Goal: Transaction & Acquisition: Purchase product/service

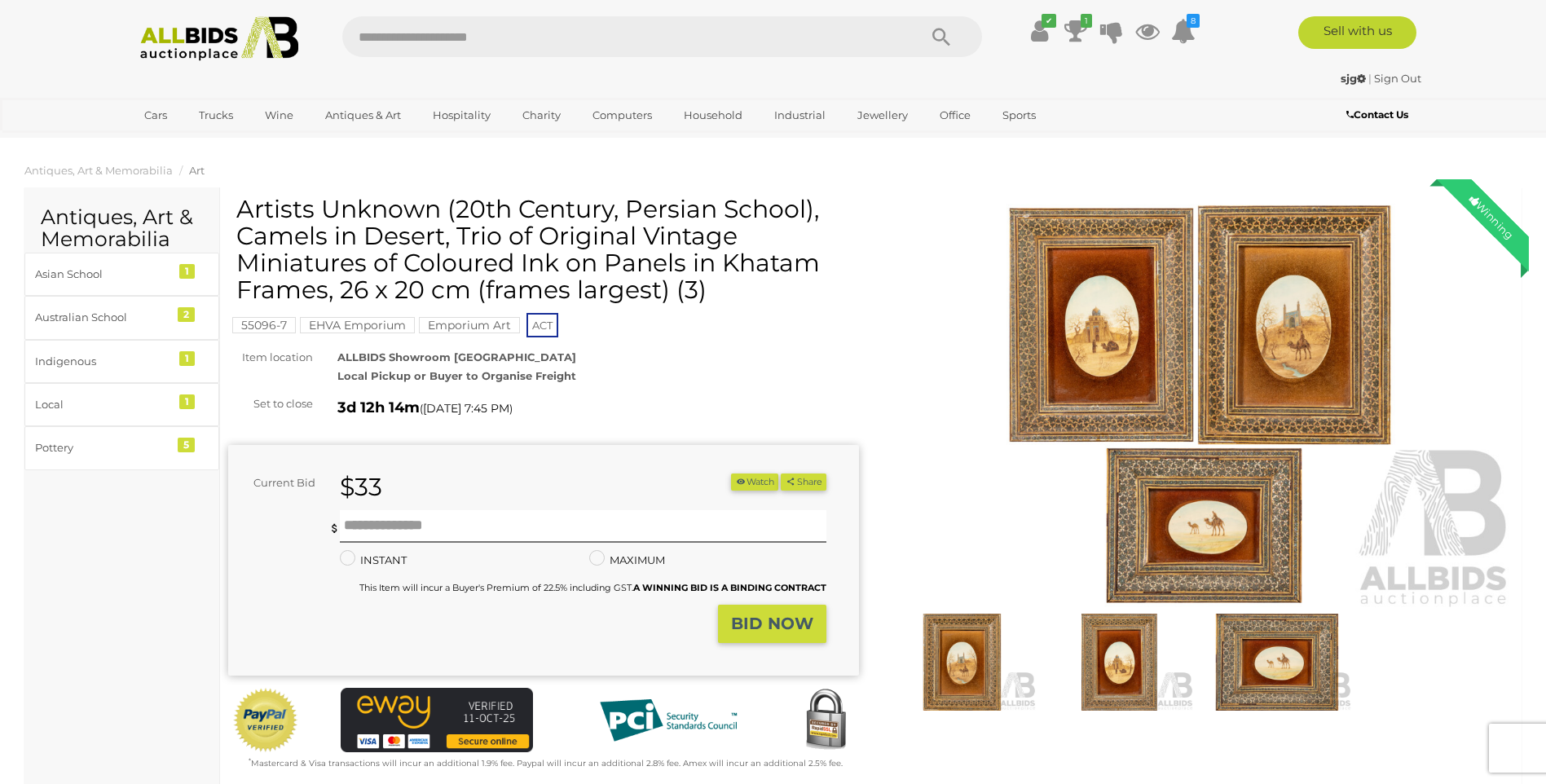
click at [1152, 355] on img at bounding box center [1198, 407] width 631 height 407
click at [1154, 355] on img at bounding box center [1198, 407] width 631 height 407
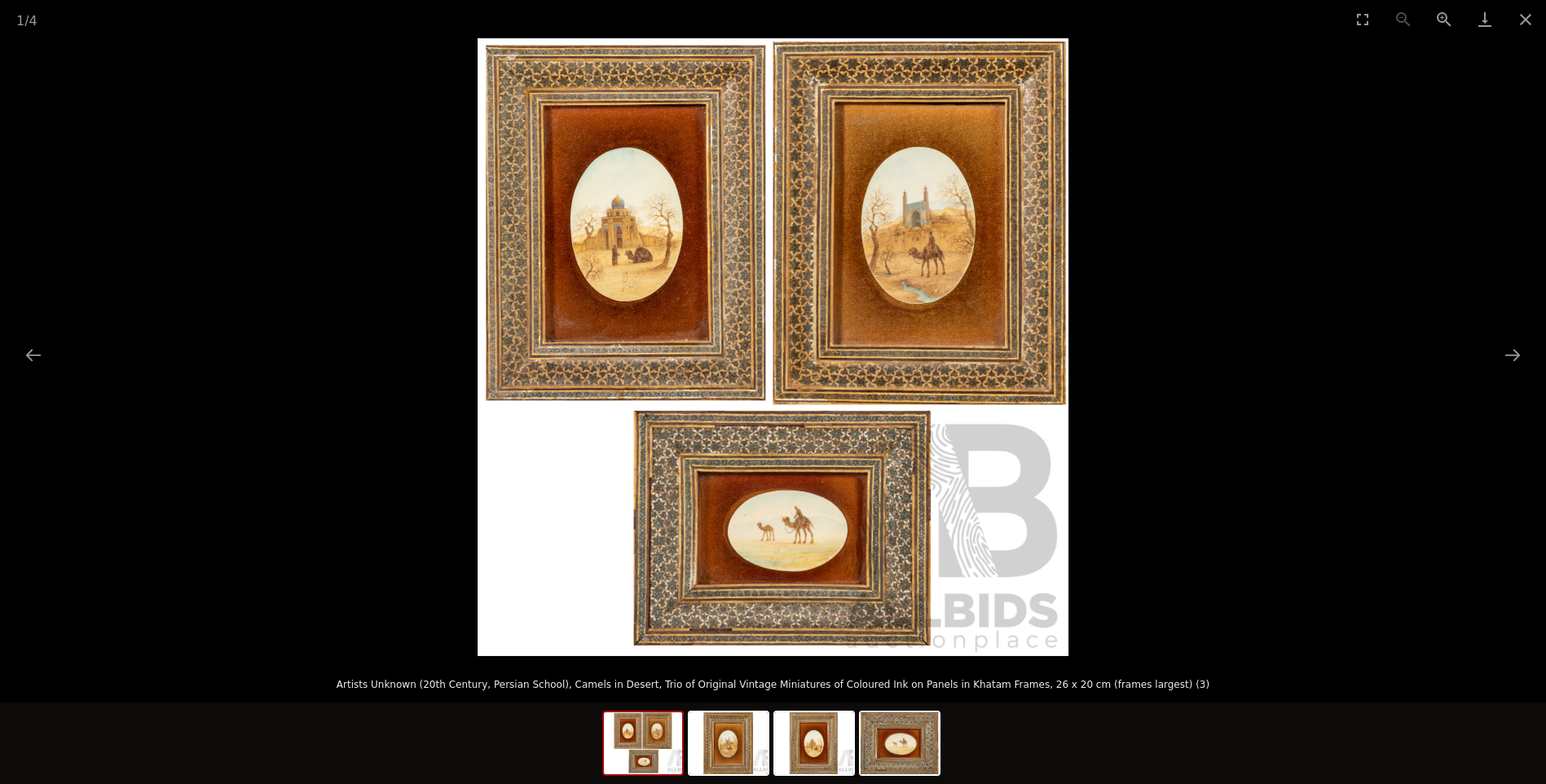
click at [1154, 355] on picture at bounding box center [773, 347] width 1546 height 618
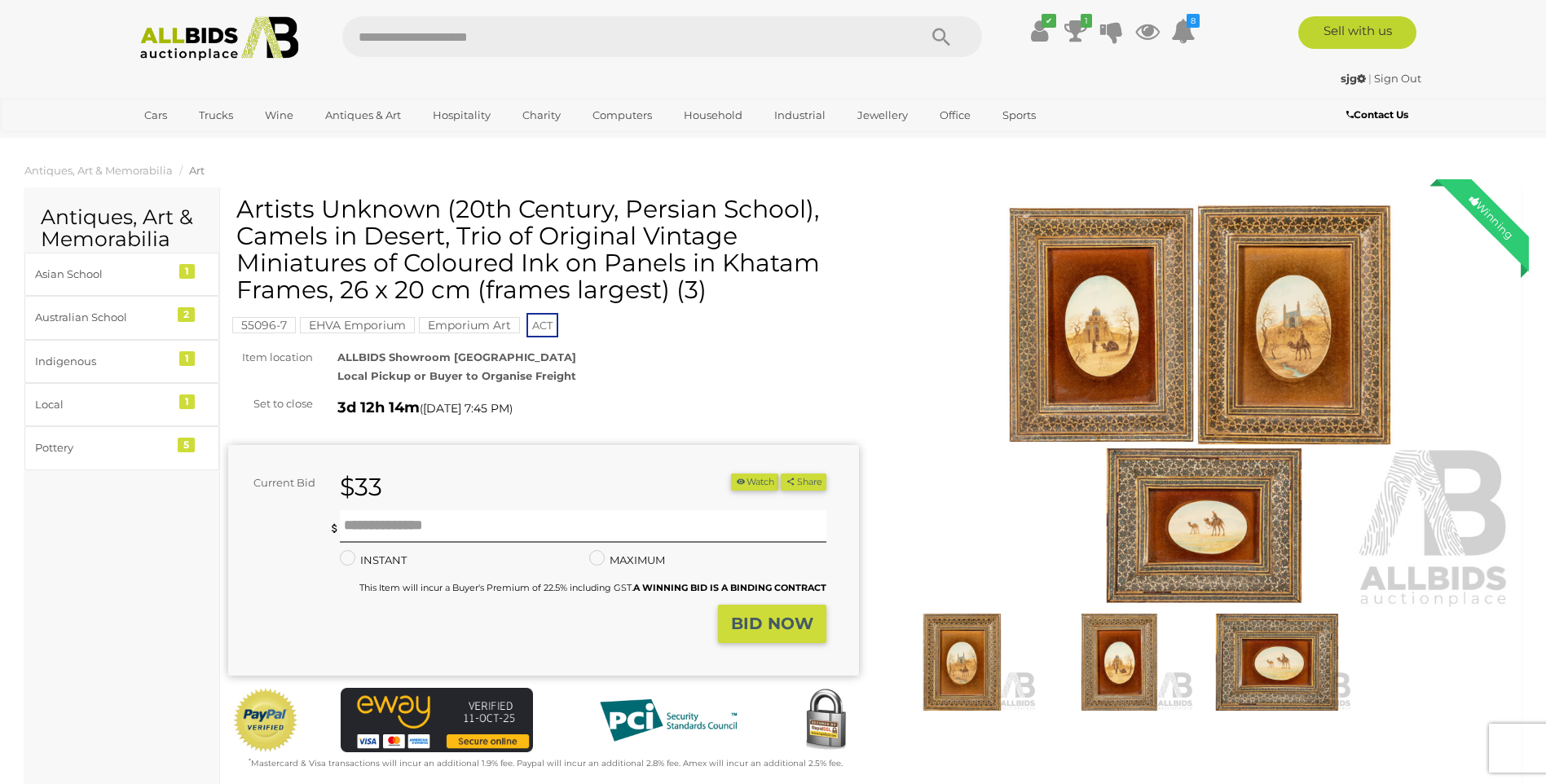
click at [943, 464] on img at bounding box center [1198, 407] width 631 height 407
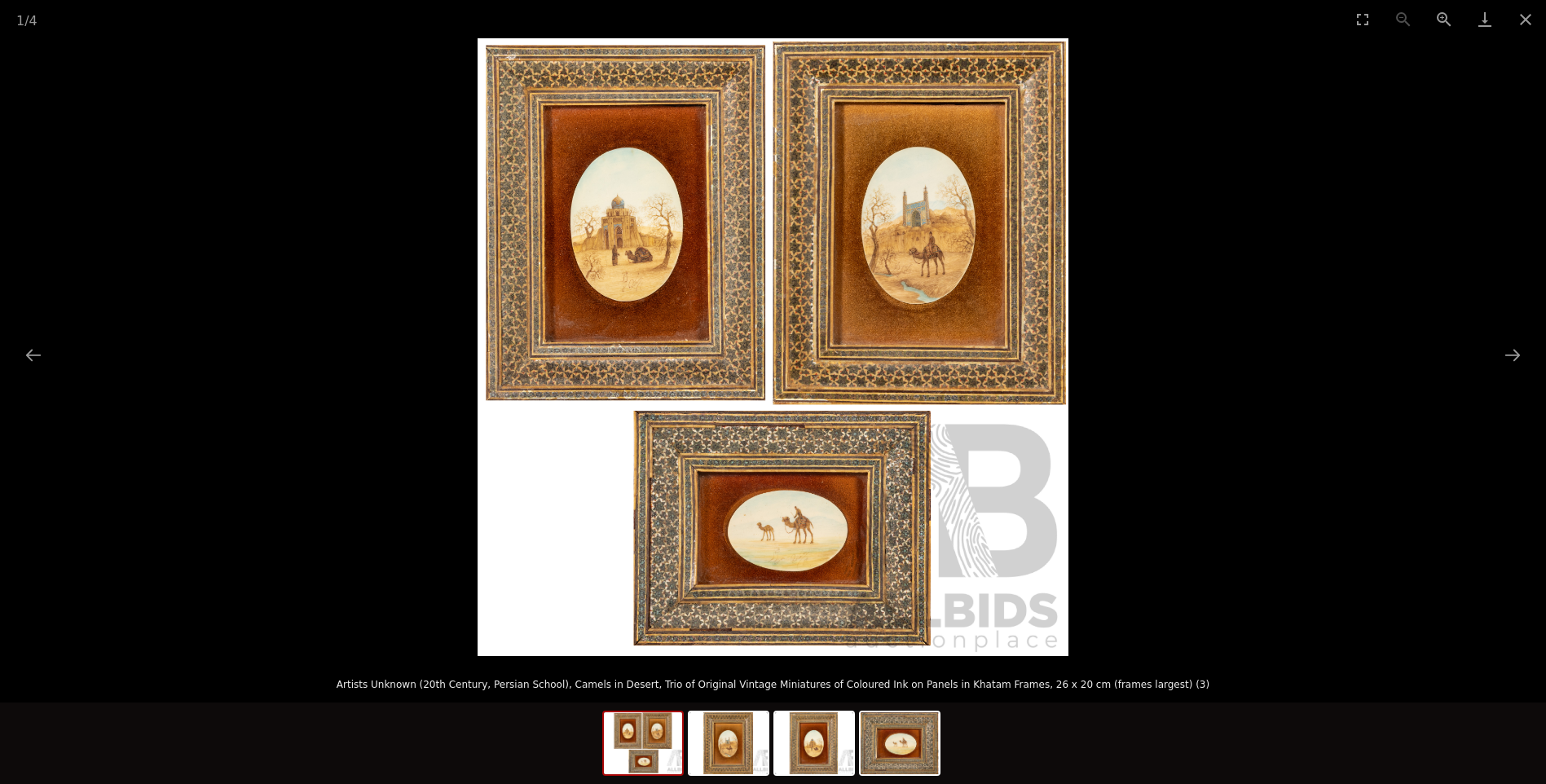
click at [855, 477] on img at bounding box center [773, 347] width 591 height 618
click at [1522, 364] on button "Next slide" at bounding box center [1513, 355] width 34 height 32
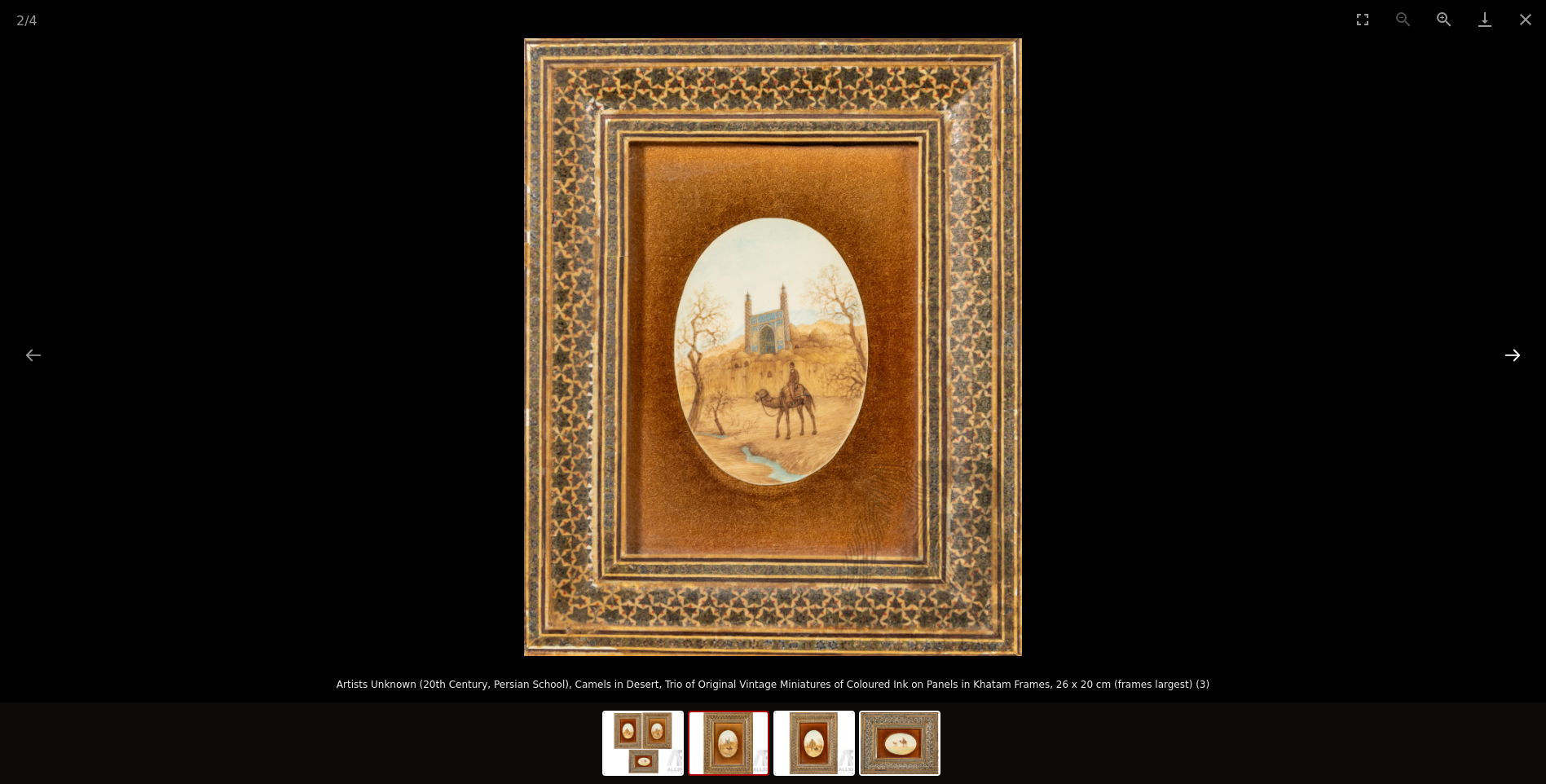
click at [1523, 354] on button "Next slide" at bounding box center [1513, 355] width 34 height 32
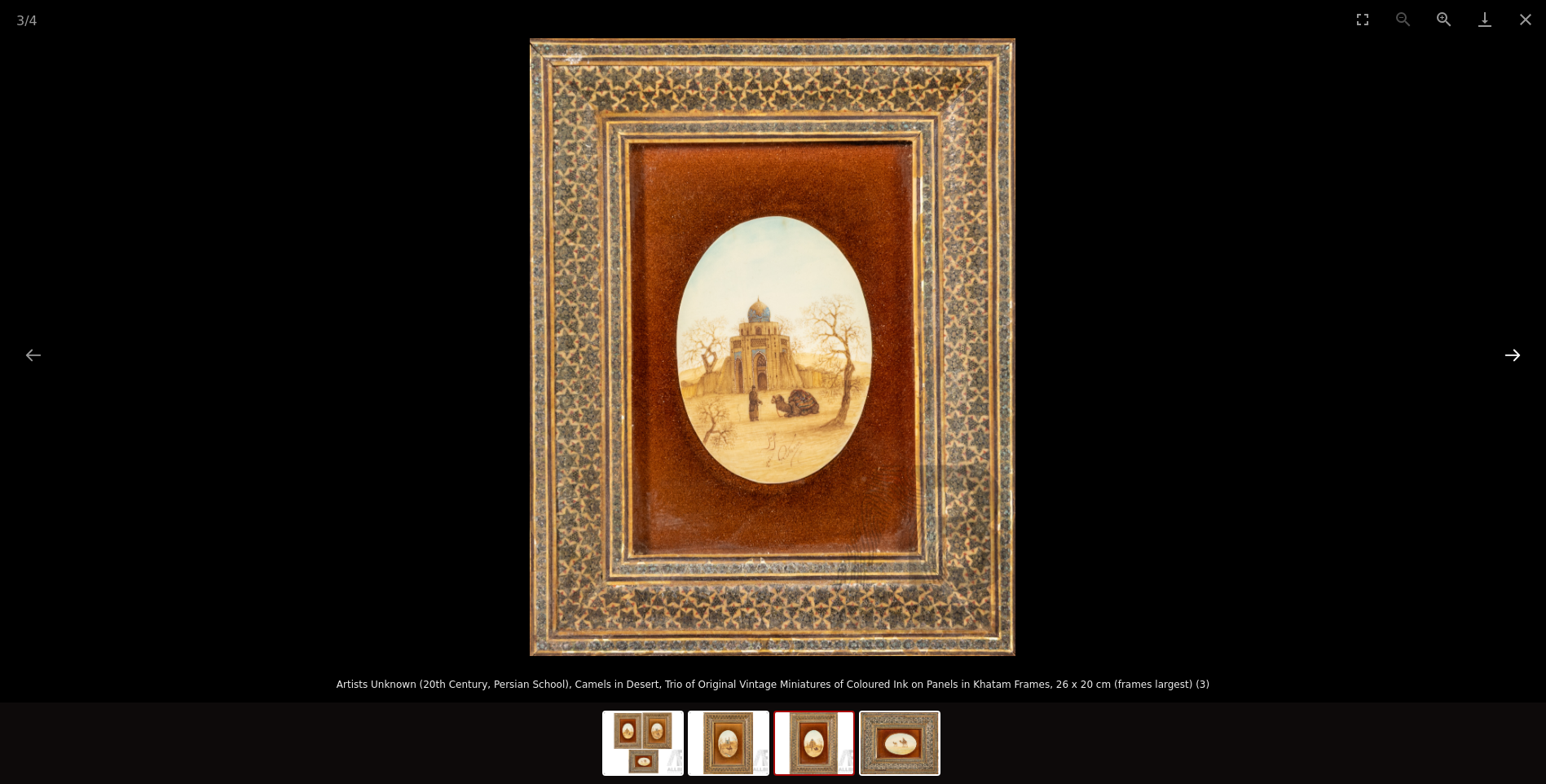
click at [1523, 353] on button "Next slide" at bounding box center [1513, 355] width 34 height 32
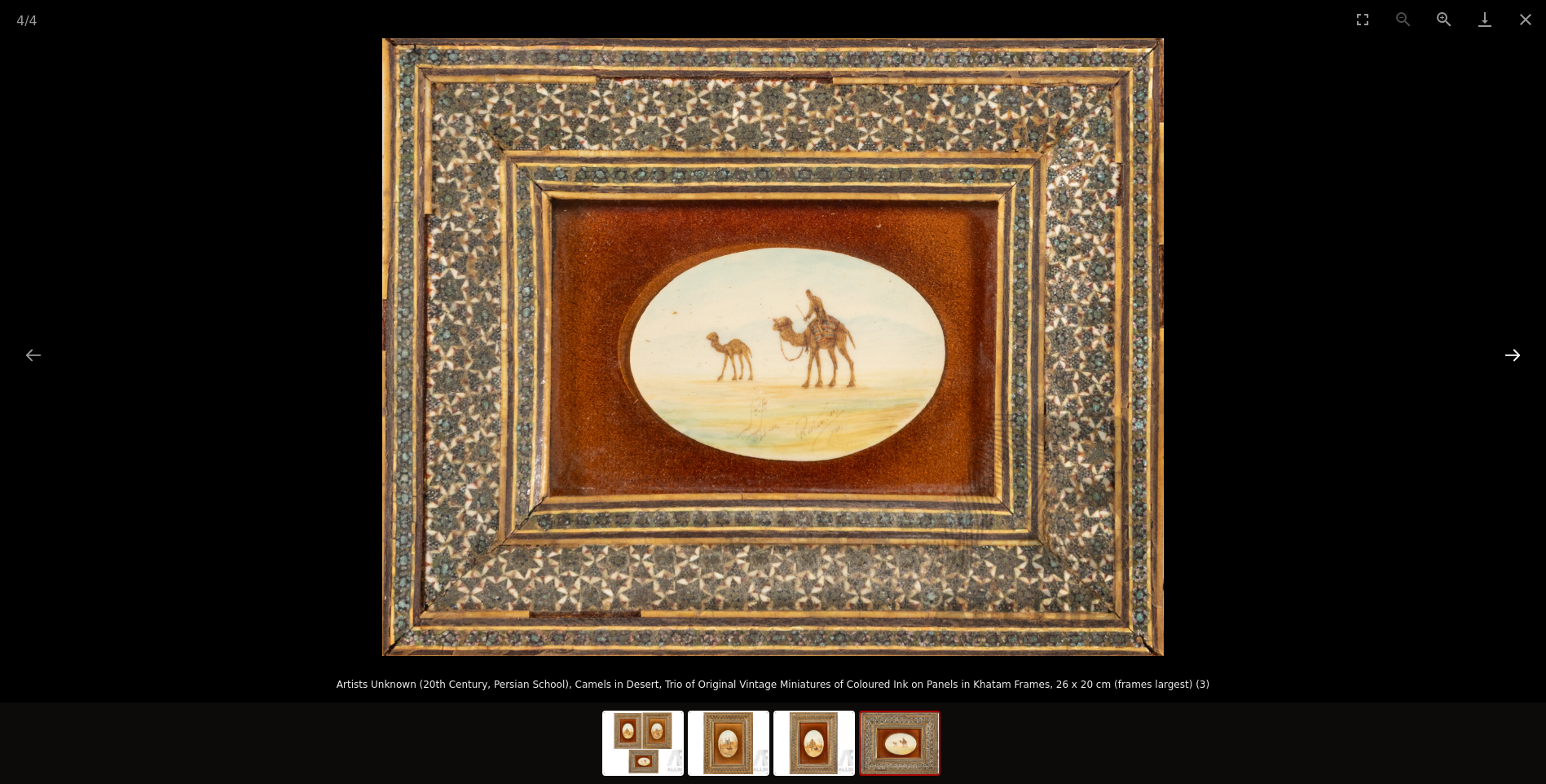
click at [1520, 355] on button "Next slide" at bounding box center [1513, 355] width 34 height 32
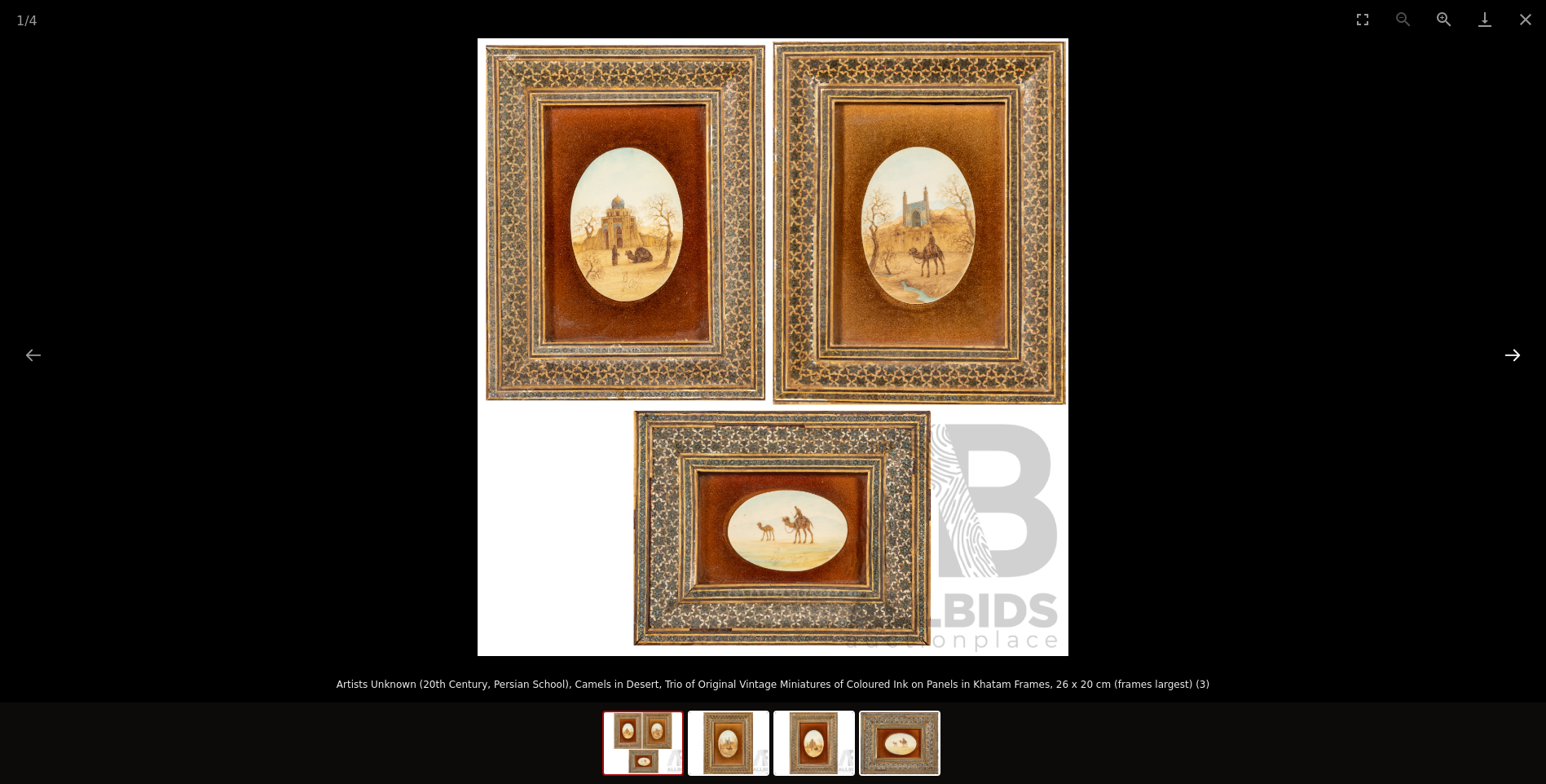
click at [1517, 357] on button "Next slide" at bounding box center [1513, 355] width 34 height 32
